Goal: Task Accomplishment & Management: Manage account settings

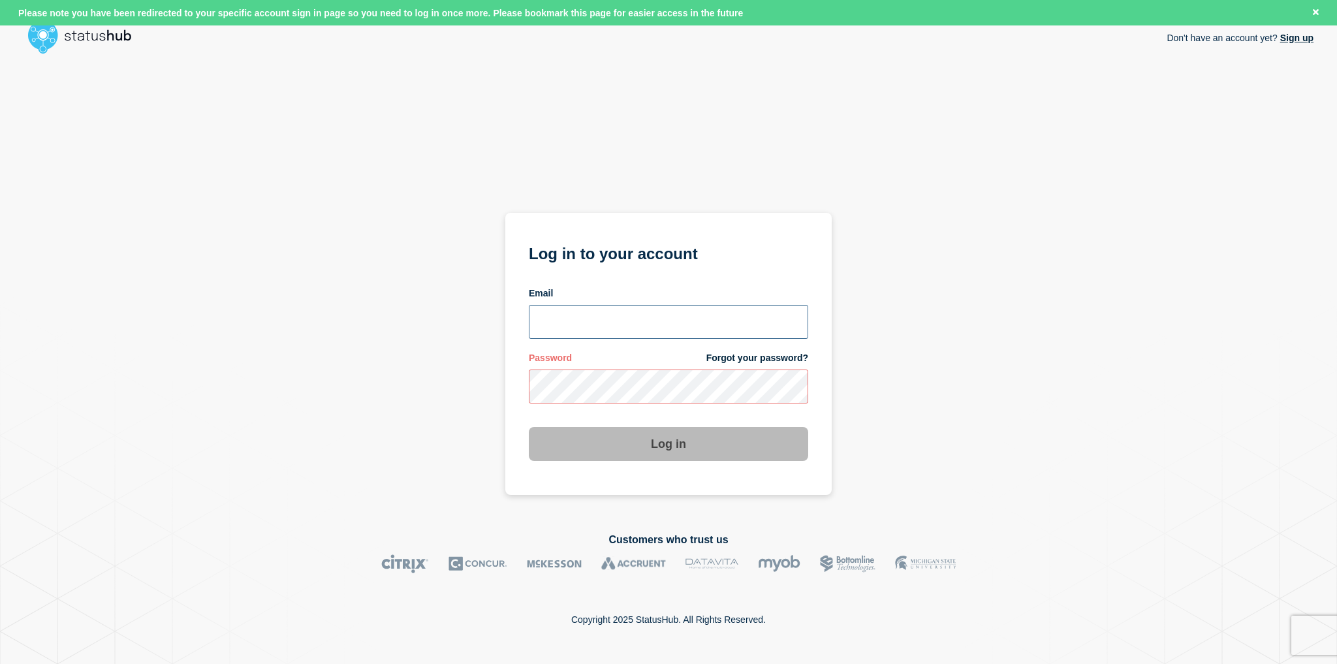
click at [653, 309] on input "email input" at bounding box center [668, 322] width 279 height 34
paste input "[EMAIL_ADDRESS][DOMAIN_NAME]"
type input "[EMAIL_ADDRESS][DOMAIN_NAME]"
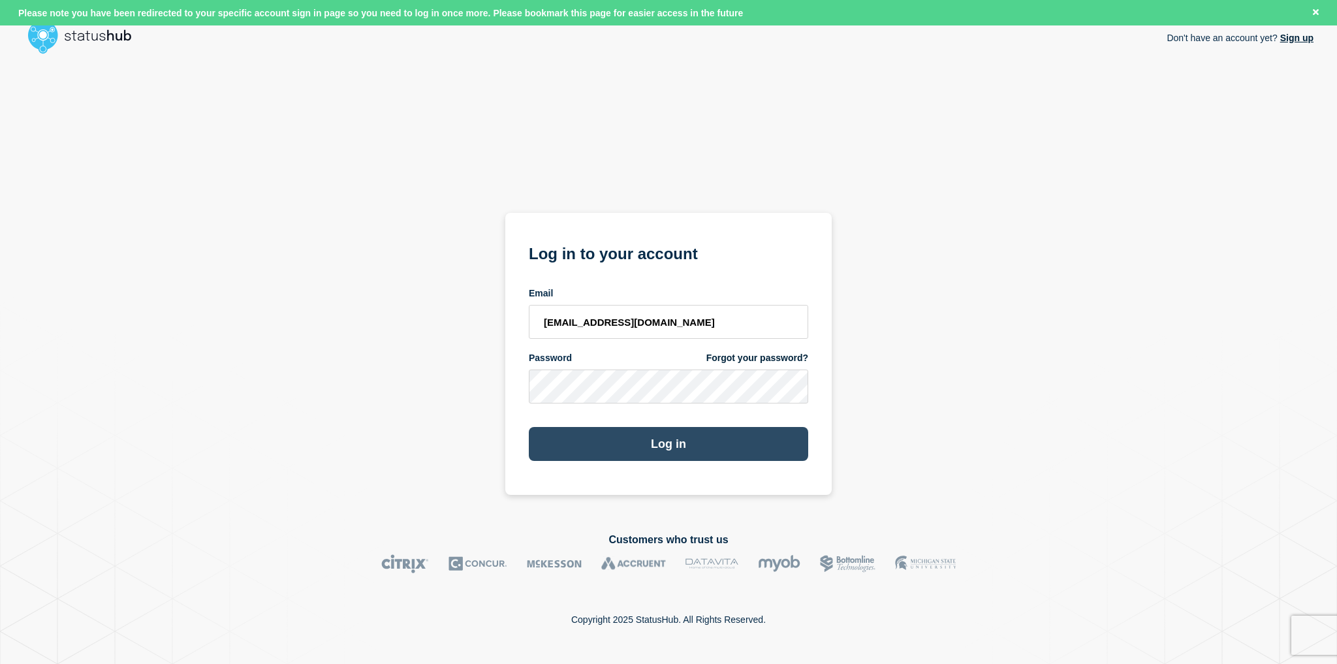
click at [706, 433] on button "Log in" at bounding box center [668, 444] width 279 height 34
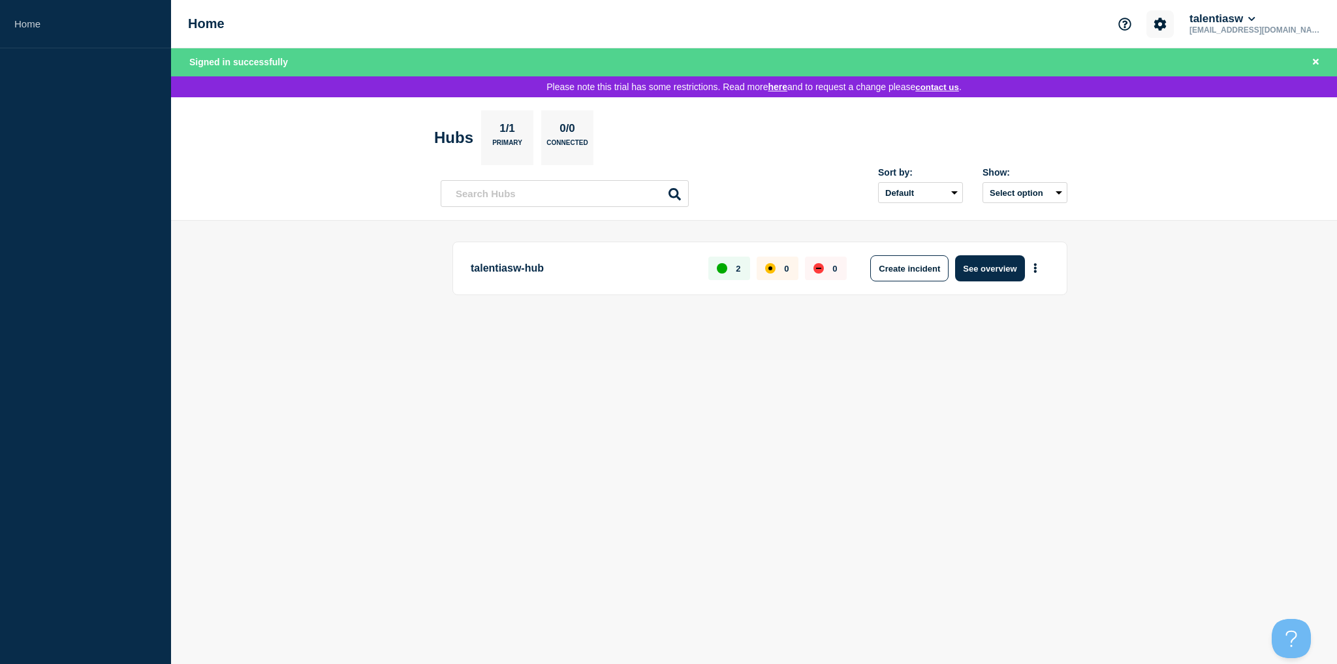
click at [1167, 23] on icon "Account settings" at bounding box center [1160, 24] width 12 height 12
click at [1259, 25] on p "[EMAIL_ADDRESS][DOMAIN_NAME]" at bounding box center [1255, 29] width 136 height 9
click at [1258, 12] on button "talentiasw" at bounding box center [1222, 18] width 71 height 13
click at [1266, 124] on link "User settings" at bounding box center [1262, 124] width 57 height 11
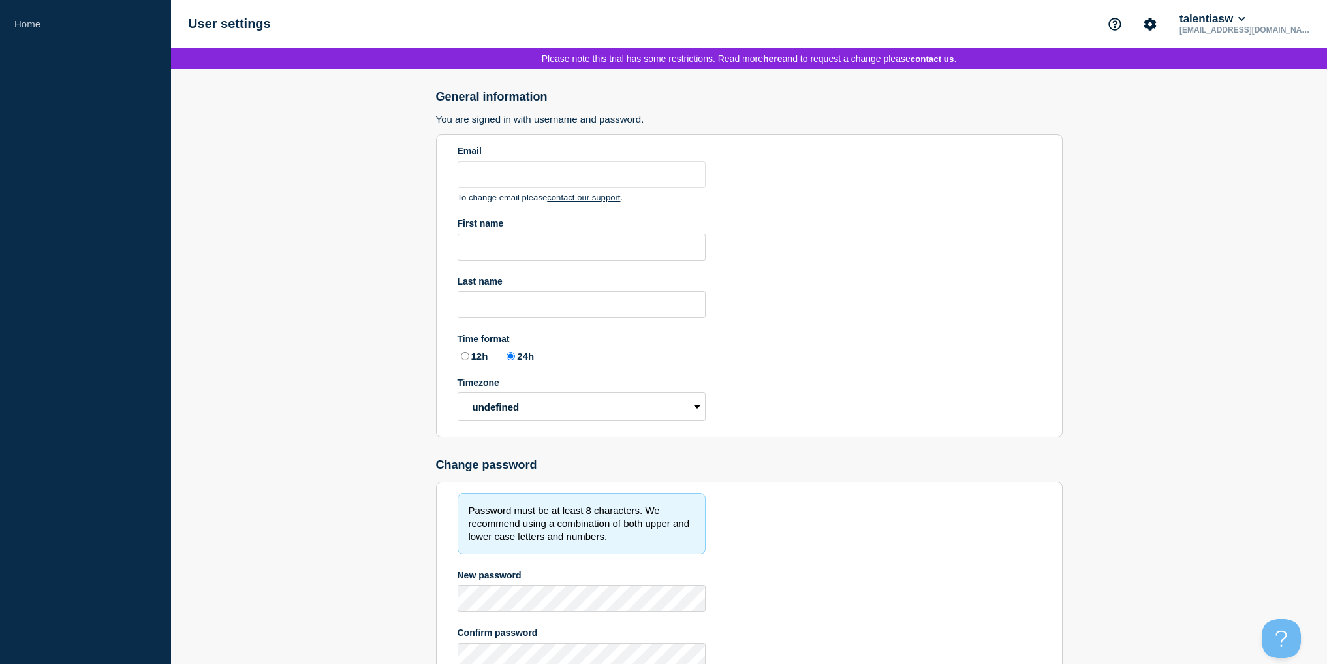
type input "[EMAIL_ADDRESS][DOMAIN_NAME]"
radio input "true"
select select "hub"
click at [1246, 16] on icon at bounding box center [1242, 19] width 7 height 8
click at [1155, 20] on icon "Account settings" at bounding box center [1150, 24] width 12 height 12
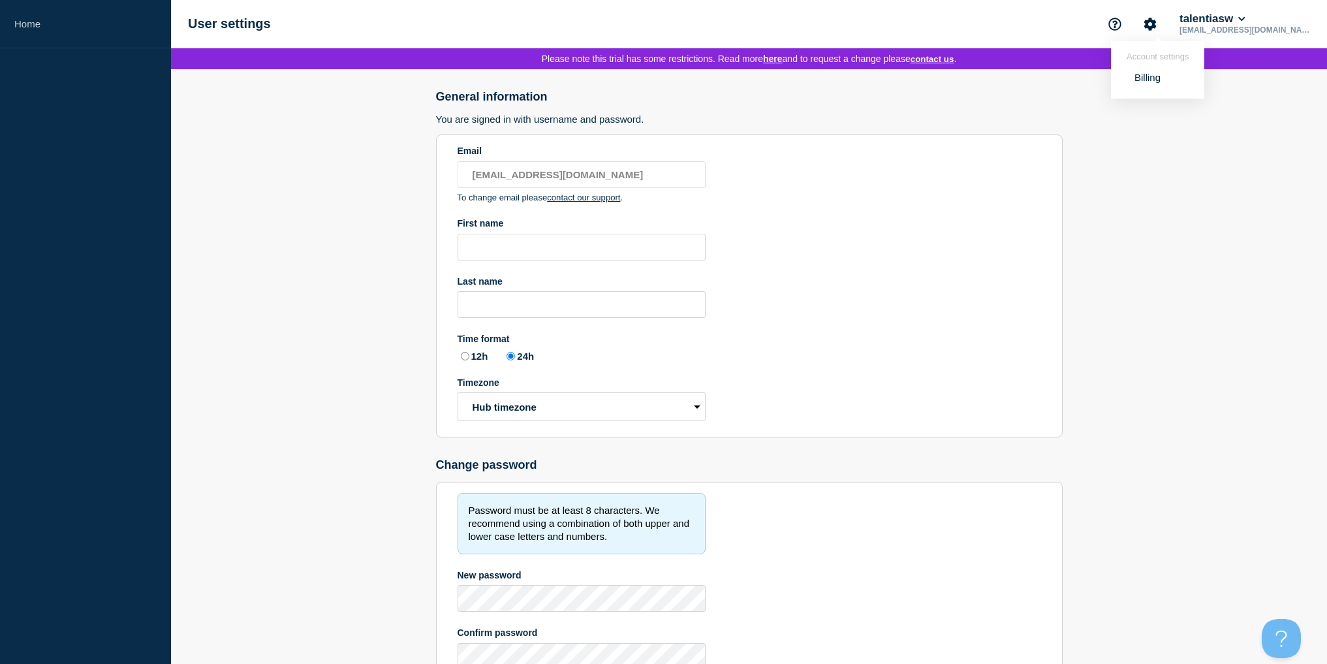
click at [1155, 79] on link "Billing" at bounding box center [1148, 77] width 26 height 11
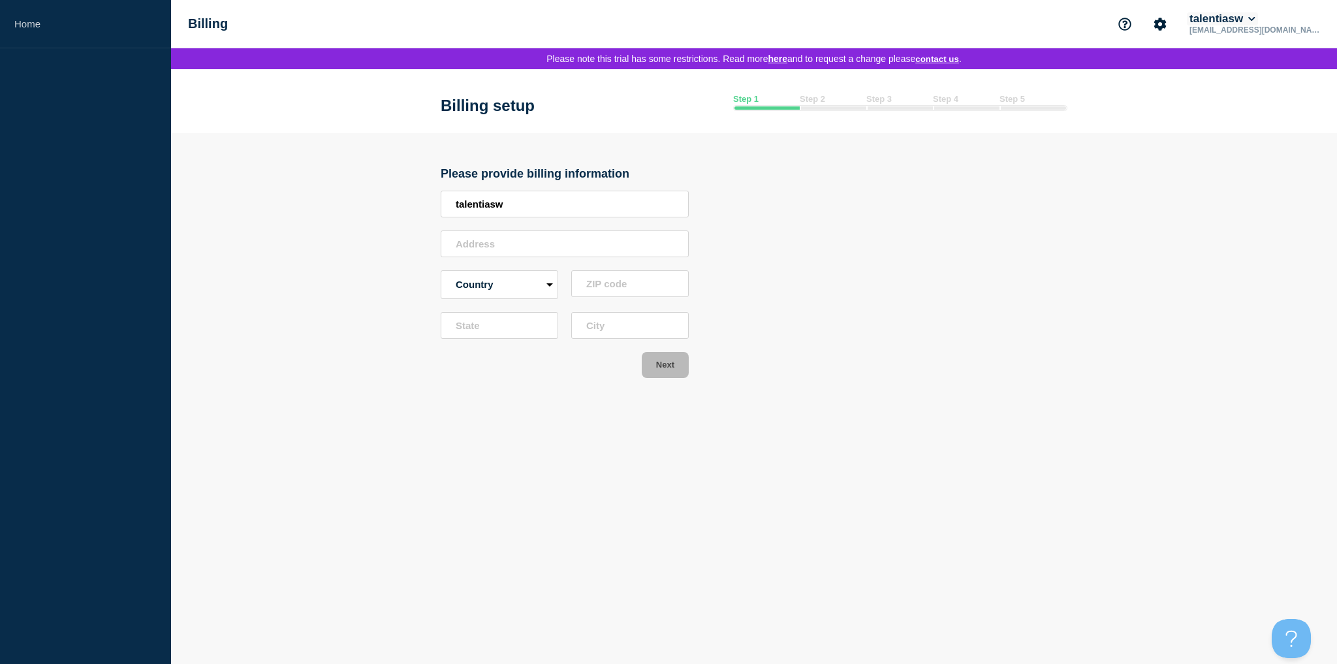
click at [1254, 16] on button "talentiasw" at bounding box center [1222, 18] width 71 height 13
click at [1247, 138] on link "Security" at bounding box center [1251, 140] width 35 height 11
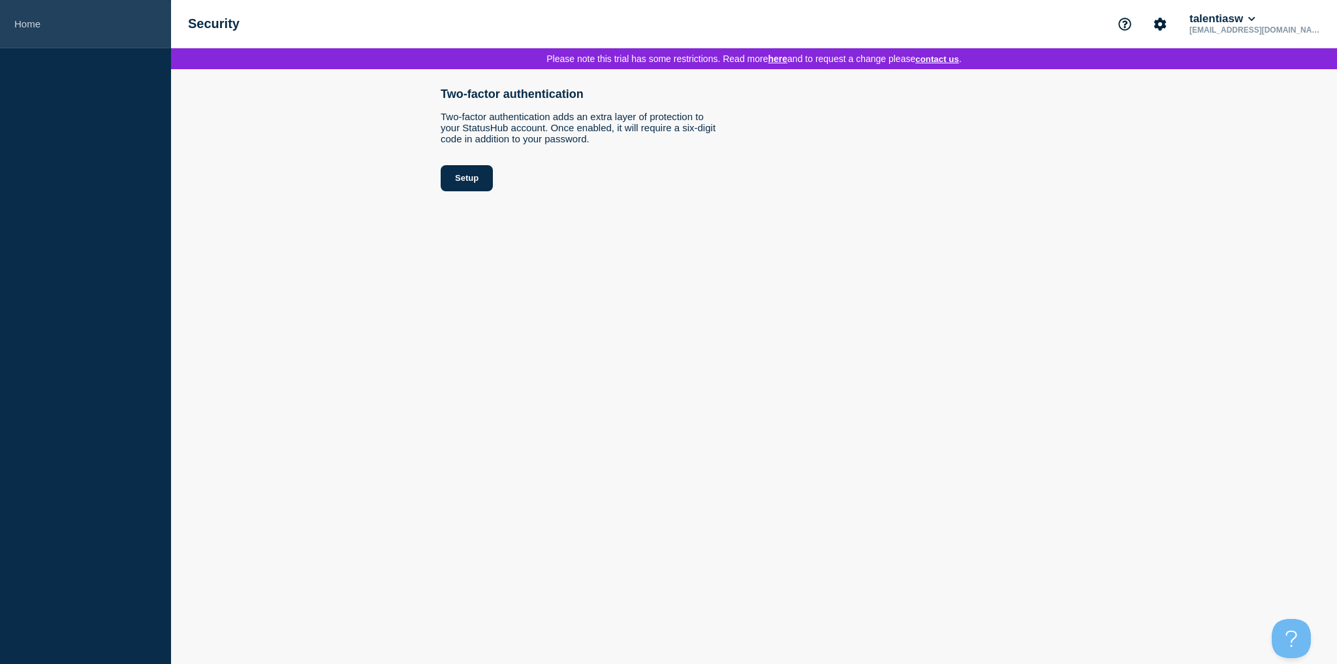
click at [20, 23] on link "Home" at bounding box center [85, 24] width 171 height 48
